Goal: Task Accomplishment & Management: Use online tool/utility

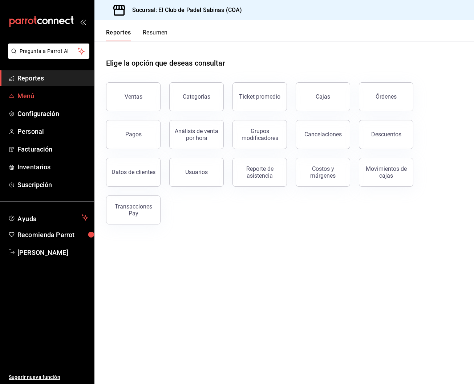
click at [55, 98] on span "Menú" at bounding box center [52, 96] width 71 height 10
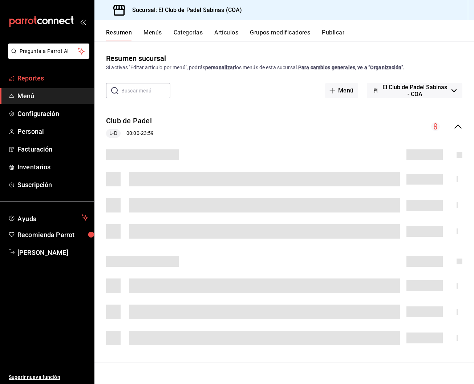
click at [50, 79] on span "Reportes" at bounding box center [52, 78] width 71 height 10
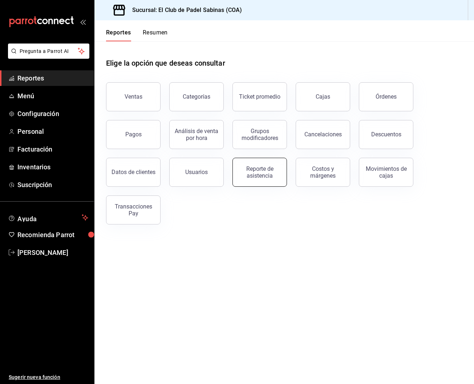
click at [255, 174] on div "Reporte de asistencia" at bounding box center [259, 172] width 45 height 14
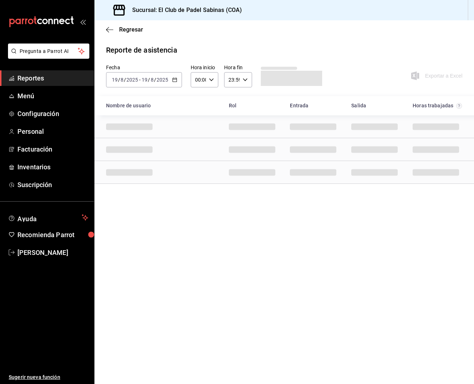
click at [211, 78] on icon "button" at bounding box center [211, 79] width 5 height 5
click at [196, 124] on span "04" at bounding box center [197, 125] width 3 height 6
click at [197, 121] on span "05" at bounding box center [197, 121] width 3 height 6
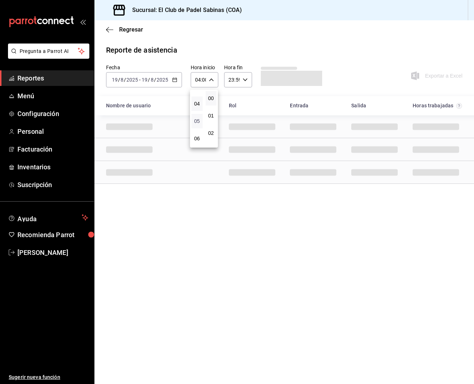
type input "05:00"
click at [330, 31] on div at bounding box center [237, 192] width 474 height 384
click at [330, 49] on div "Reporte de asistencia" at bounding box center [284, 50] width 356 height 11
click at [50, 76] on span "Reportes" at bounding box center [52, 78] width 71 height 10
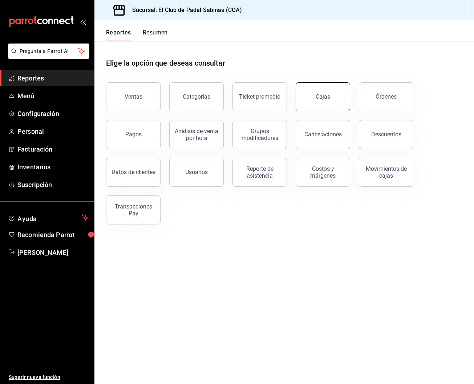
click at [328, 104] on button "Cajas" at bounding box center [322, 96] width 54 height 29
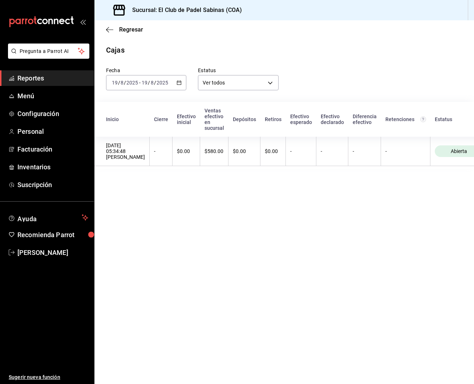
click at [394, 78] on div "Fecha [DATE] [DATE] - [DATE] [DATE] Estatus Ver todos ALL" at bounding box center [278, 73] width 368 height 35
click at [47, 73] on span "Reportes" at bounding box center [52, 78] width 71 height 10
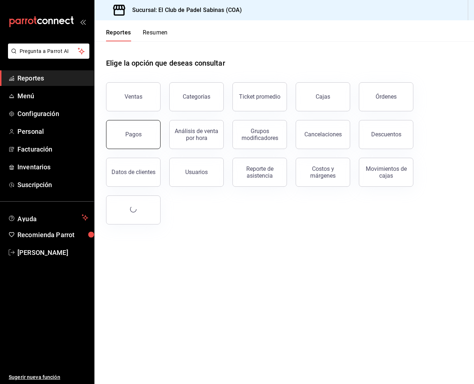
click at [139, 135] on div "Pagos" at bounding box center [133, 134] width 16 height 7
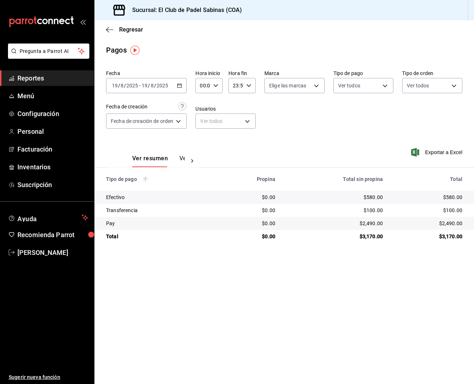
click at [52, 77] on span "Reportes" at bounding box center [52, 78] width 71 height 10
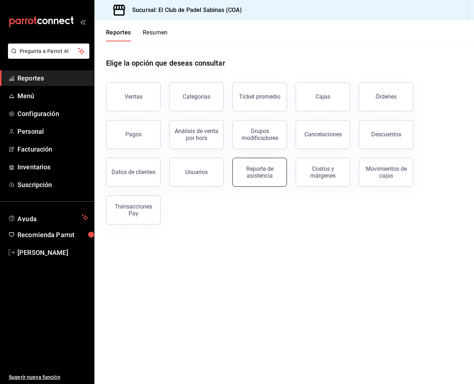
click at [272, 173] on div "Reporte de asistencia" at bounding box center [259, 172] width 45 height 14
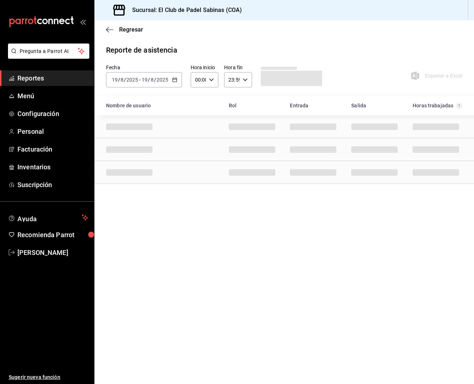
click at [212, 77] on div "00:00 Hora inicio" at bounding box center [205, 79] width 28 height 15
click at [196, 122] on span "05" at bounding box center [197, 122] width 3 height 6
click at [195, 124] on button "05" at bounding box center [196, 118] width 11 height 15
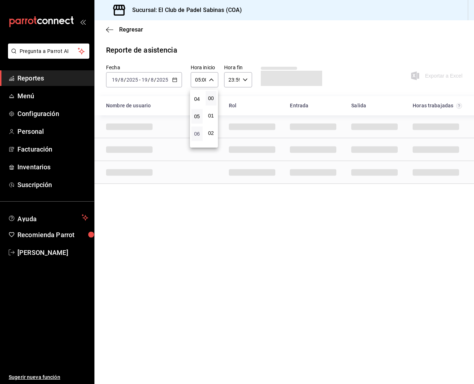
click at [198, 137] on span "06" at bounding box center [197, 134] width 3 height 6
click at [196, 119] on span "05" at bounding box center [197, 116] width 3 height 6
type input "05:00"
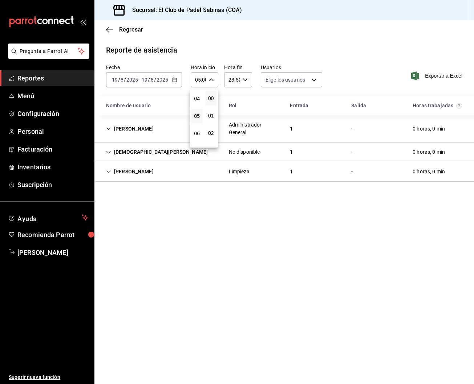
type input "db7de5b4-9e4c-4fc5-918b-ca8cee826882,a7cd06c2-8820-4857-beb4-c5306fae3444,591be…"
click at [340, 64] on div at bounding box center [237, 192] width 474 height 384
click at [294, 124] on div "1" at bounding box center [291, 128] width 15 height 13
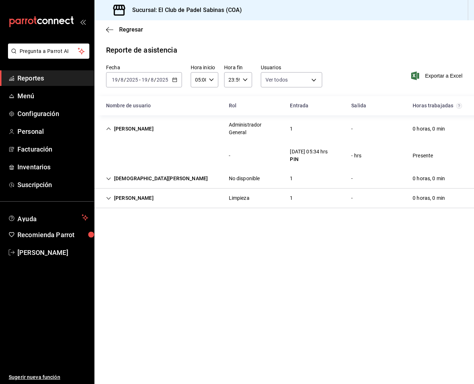
click at [291, 124] on div "1" at bounding box center [291, 128] width 15 height 13
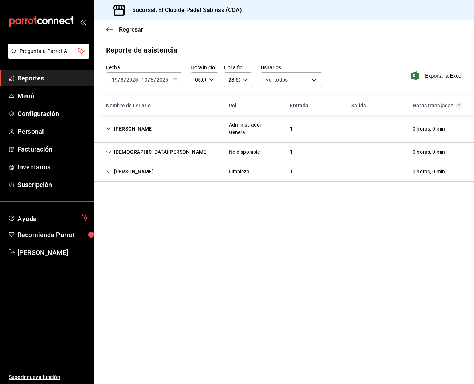
click at [294, 151] on div "1" at bounding box center [291, 152] width 15 height 13
click at [293, 154] on div "1" at bounding box center [291, 152] width 15 height 13
click at [294, 174] on div "1" at bounding box center [291, 171] width 15 height 13
